Goal: Complete application form

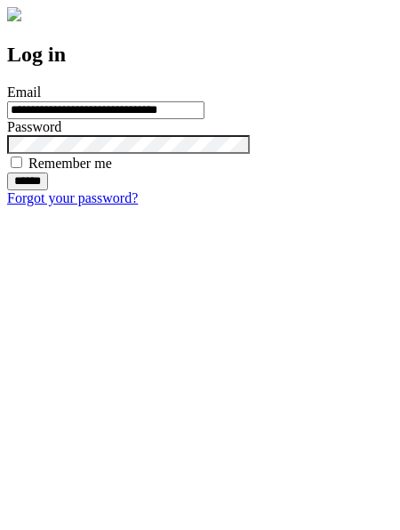
type input "**********"
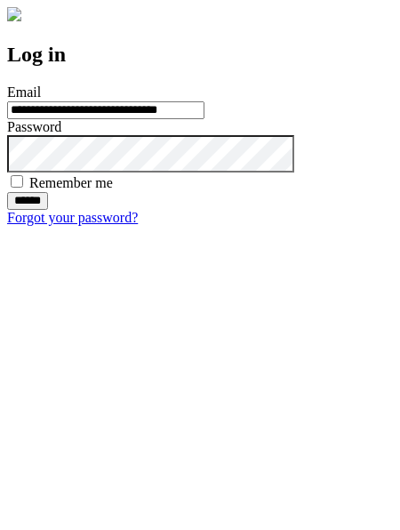
click at [48, 210] on input "******" at bounding box center [27, 201] width 41 height 18
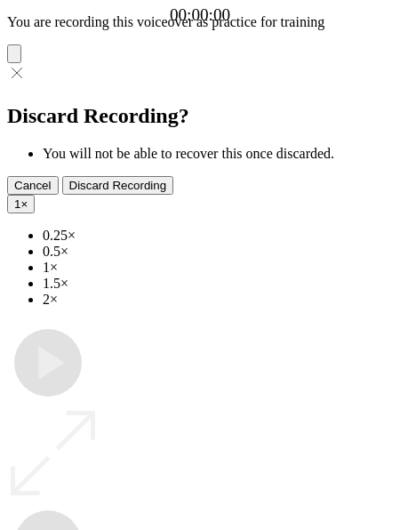
type input "**********"
